Goal: Task Accomplishment & Management: Manage account settings

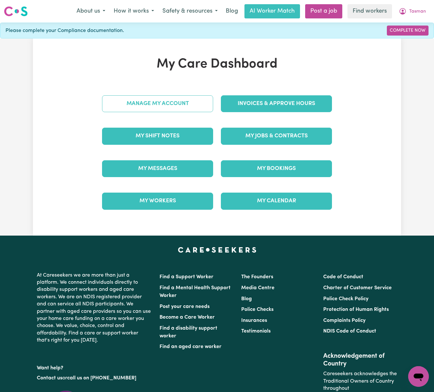
click at [205, 103] on link "Manage My Account" at bounding box center [157, 103] width 111 height 17
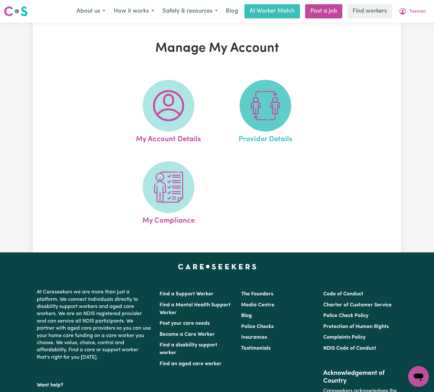
click at [265, 106] on img at bounding box center [265, 105] width 31 height 31
select select "NDIS_FUNDING_PLAN_MANAGED"
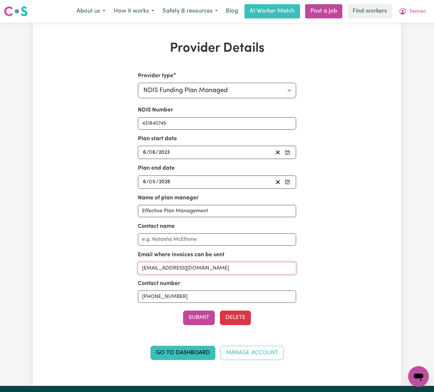
click at [247, 268] on input "[EMAIL_ADDRESS][DOMAIN_NAME]" at bounding box center [217, 268] width 159 height 12
click at [413, 15] on span "Tasman" at bounding box center [417, 11] width 17 height 7
click at [414, 21] on link "My Dashboard" at bounding box center [404, 25] width 51 height 12
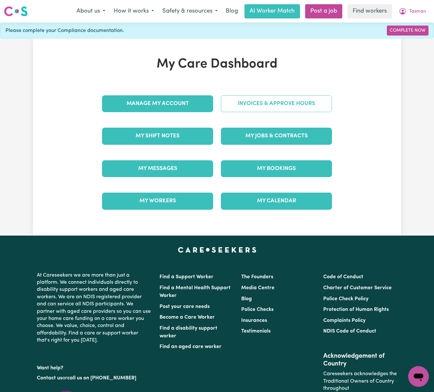
click at [328, 97] on link "Invoices & Approve Hours" at bounding box center [276, 103] width 111 height 17
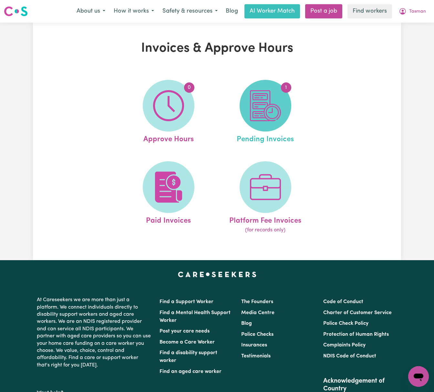
click at [270, 107] on img at bounding box center [265, 105] width 31 height 31
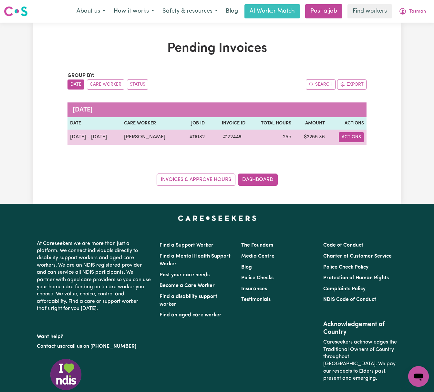
click at [356, 139] on button "Actions" at bounding box center [351, 137] width 25 height 10
click at [370, 150] on link "Download Invoice" at bounding box center [371, 152] width 59 height 13
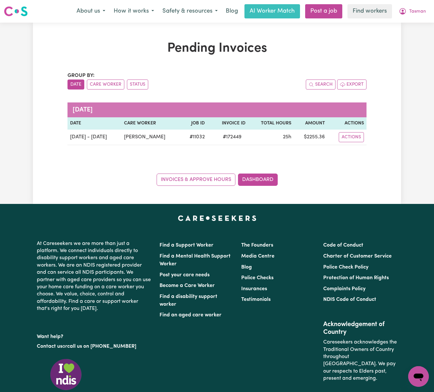
click at [174, 73] on div "Group by: Date Care Worker Status" at bounding box center [143, 81] width 150 height 18
click at [415, 11] on span "Tasman" at bounding box center [417, 11] width 17 height 7
click at [420, 25] on link "My Dashboard" at bounding box center [404, 25] width 51 height 12
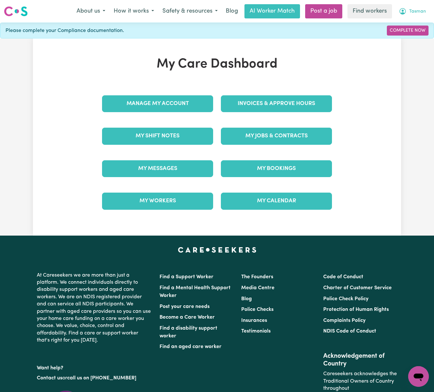
click at [419, 13] on span "Tasman" at bounding box center [417, 11] width 17 height 7
click at [419, 34] on link "Logout" at bounding box center [404, 37] width 51 height 12
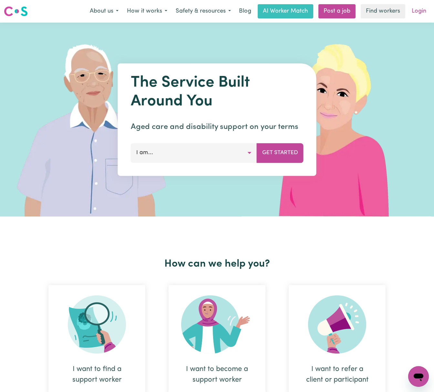
click at [425, 10] on link "Login" at bounding box center [419, 11] width 22 height 14
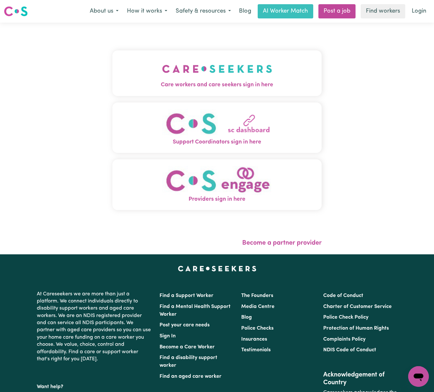
drag, startPoint x: 183, startPoint y: 55, endPoint x: 191, endPoint y: 66, distance: 14.0
click at [183, 55] on button "Care workers and care seekers sign in here" at bounding box center [216, 72] width 209 height 45
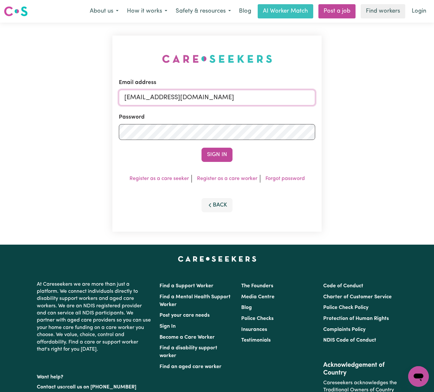
drag, startPoint x: 158, startPoint y: 95, endPoint x: 338, endPoint y: 101, distance: 179.8
click at [338, 101] on div "Email address [EMAIL_ADDRESS][DOMAIN_NAME] Password Sign In Register as a care …" at bounding box center [217, 134] width 434 height 222
paste input "[EMAIL_ADDRESS][DOMAIN_NAME]"
type input "superuser~[EMAIL_ADDRESS][DOMAIN_NAME]"
click at [202, 148] on button "Sign In" at bounding box center [217, 155] width 31 height 14
